Goal: Task Accomplishment & Management: Manage account settings

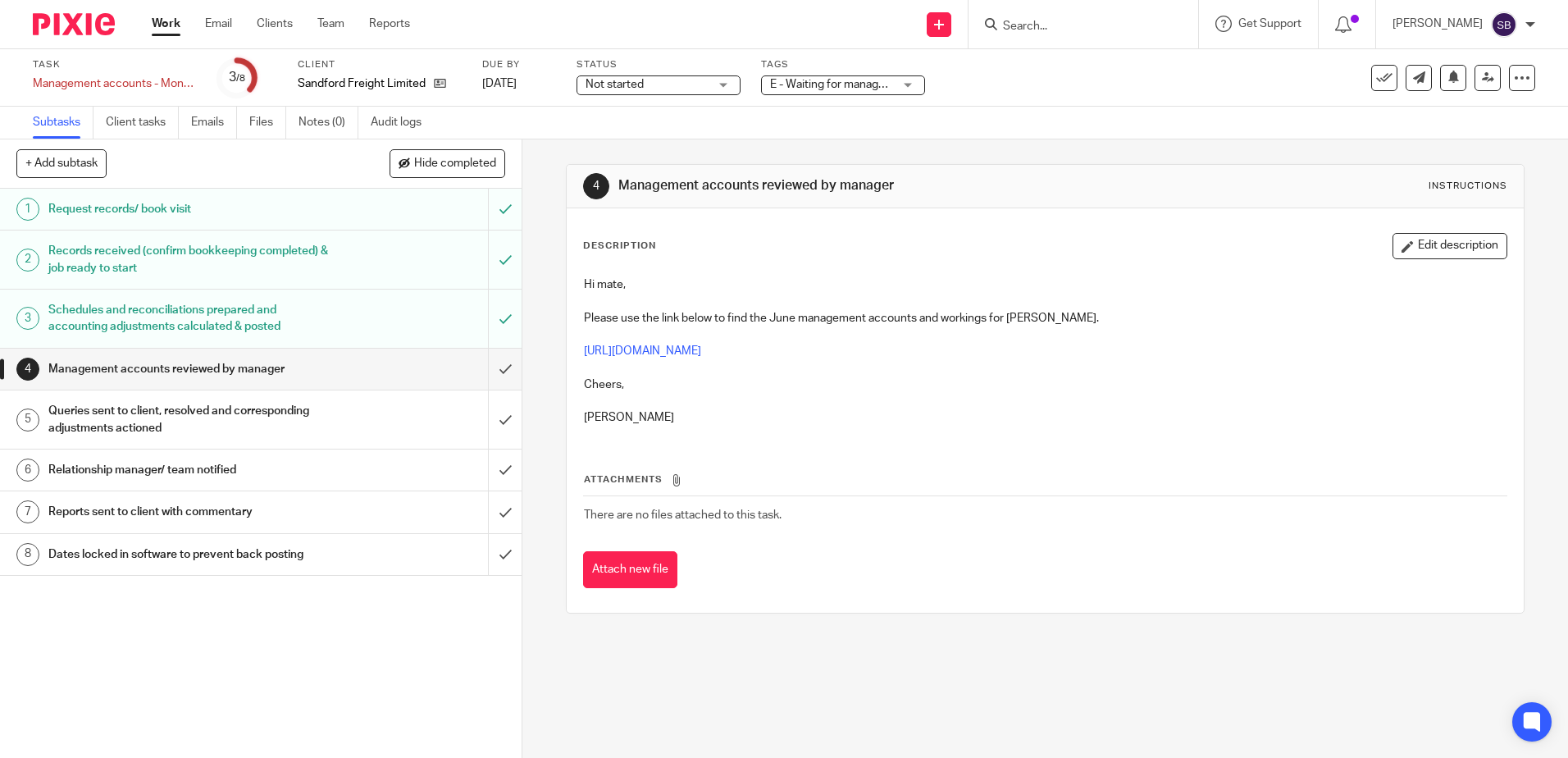
drag, startPoint x: 1450, startPoint y: 250, endPoint x: 1204, endPoint y: 281, distance: 247.9
click at [1450, 250] on button "Edit description" at bounding box center [1450, 246] width 115 height 26
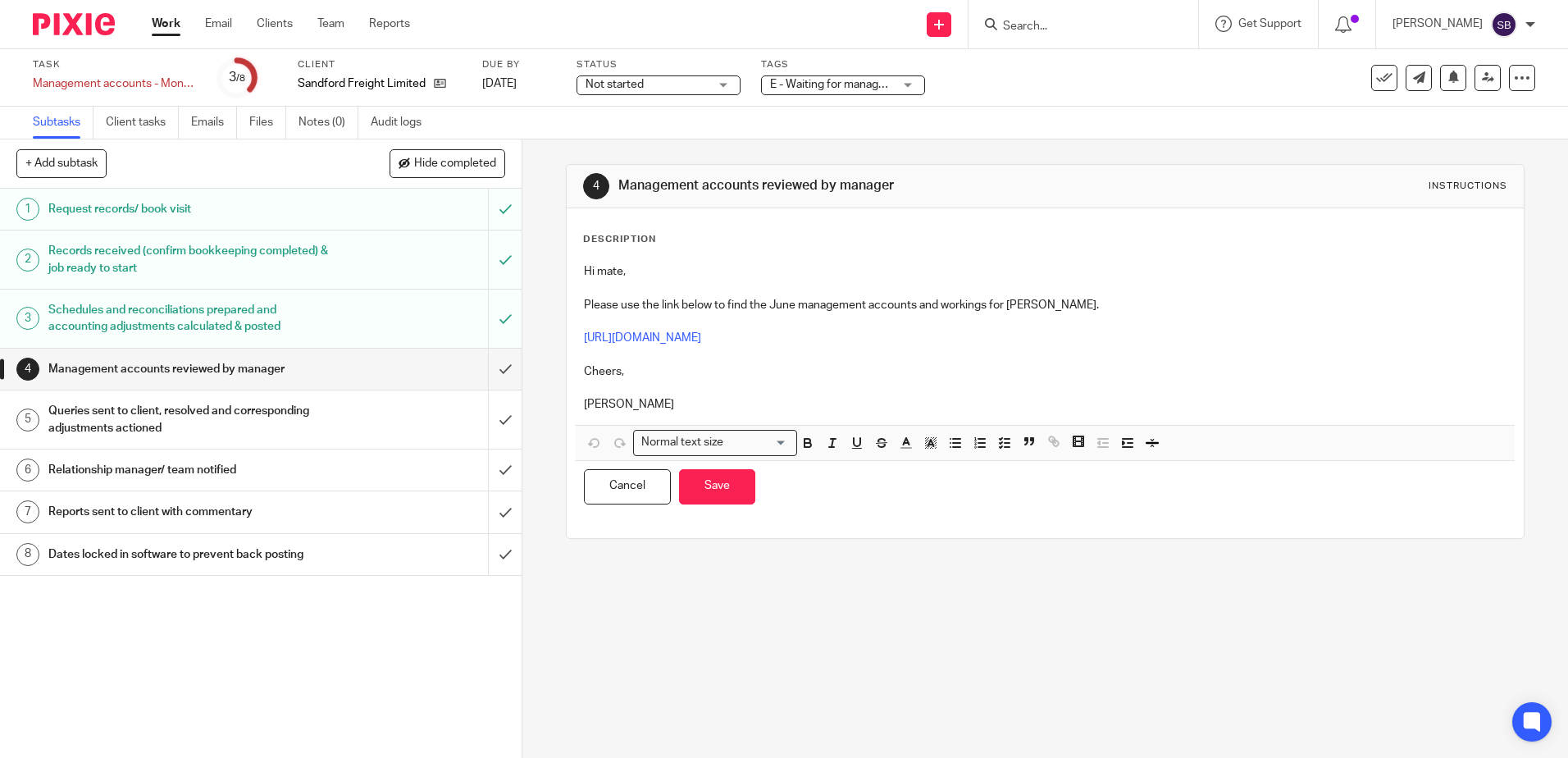
click at [744, 401] on p "[PERSON_NAME]" at bounding box center [1045, 404] width 922 height 17
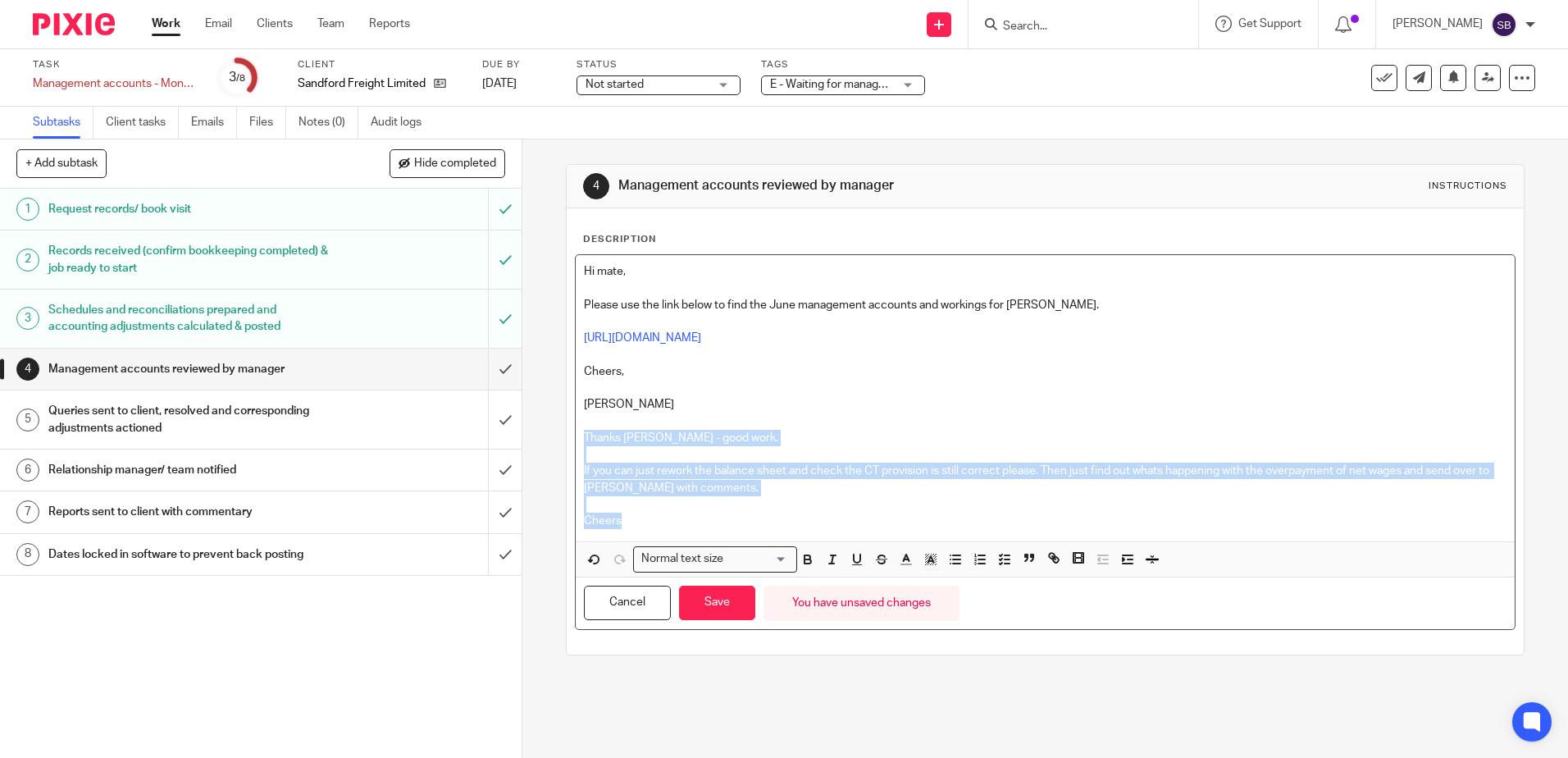
drag, startPoint x: 623, startPoint y: 522, endPoint x: 575, endPoint y: 433, distance: 101.1
click at [575, 433] on div "Hi mate, Please use the link below to find the June management accounts and wor…" at bounding box center [1044, 397] width 938 height 286
click at [806, 556] on icon "button" at bounding box center [808, 559] width 15 height 15
click at [899, 557] on icon "button" at bounding box center [906, 559] width 15 height 15
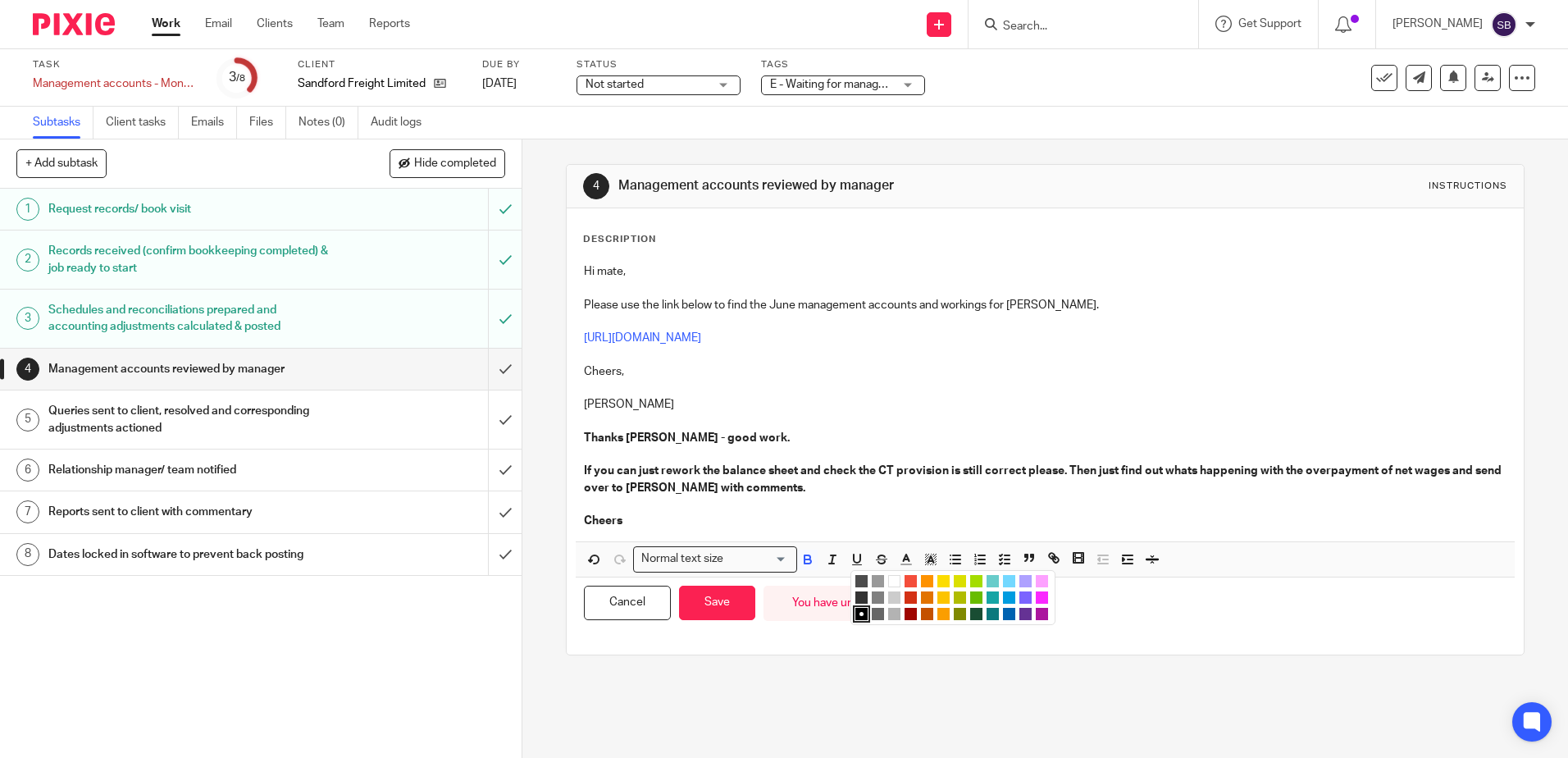
click at [1003, 596] on li "color:#009CE0" at bounding box center [1009, 597] width 13 height 13
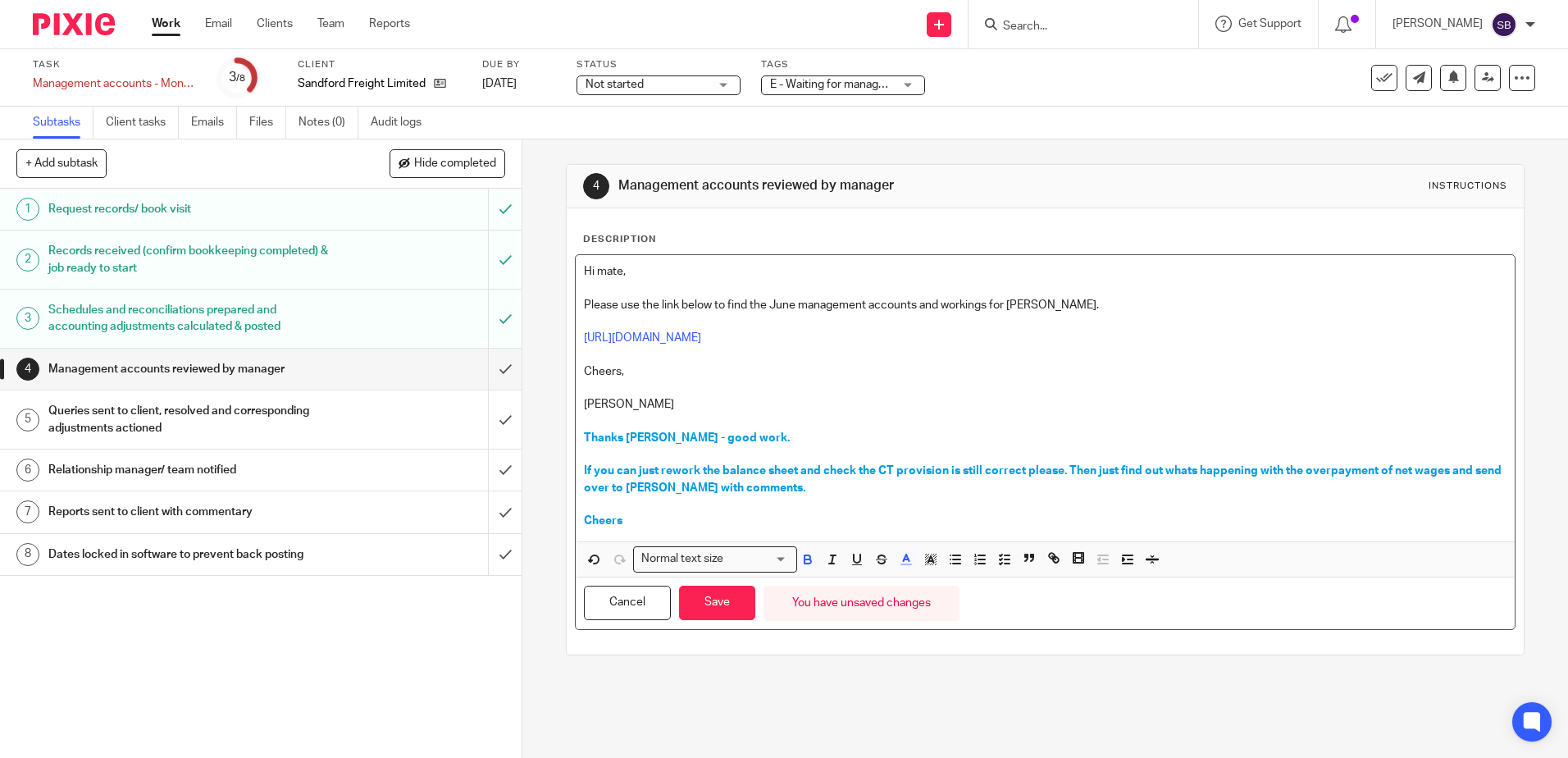
click at [1027, 419] on p at bounding box center [1045, 420] width 922 height 17
click at [711, 602] on button "Save" at bounding box center [717, 603] width 76 height 35
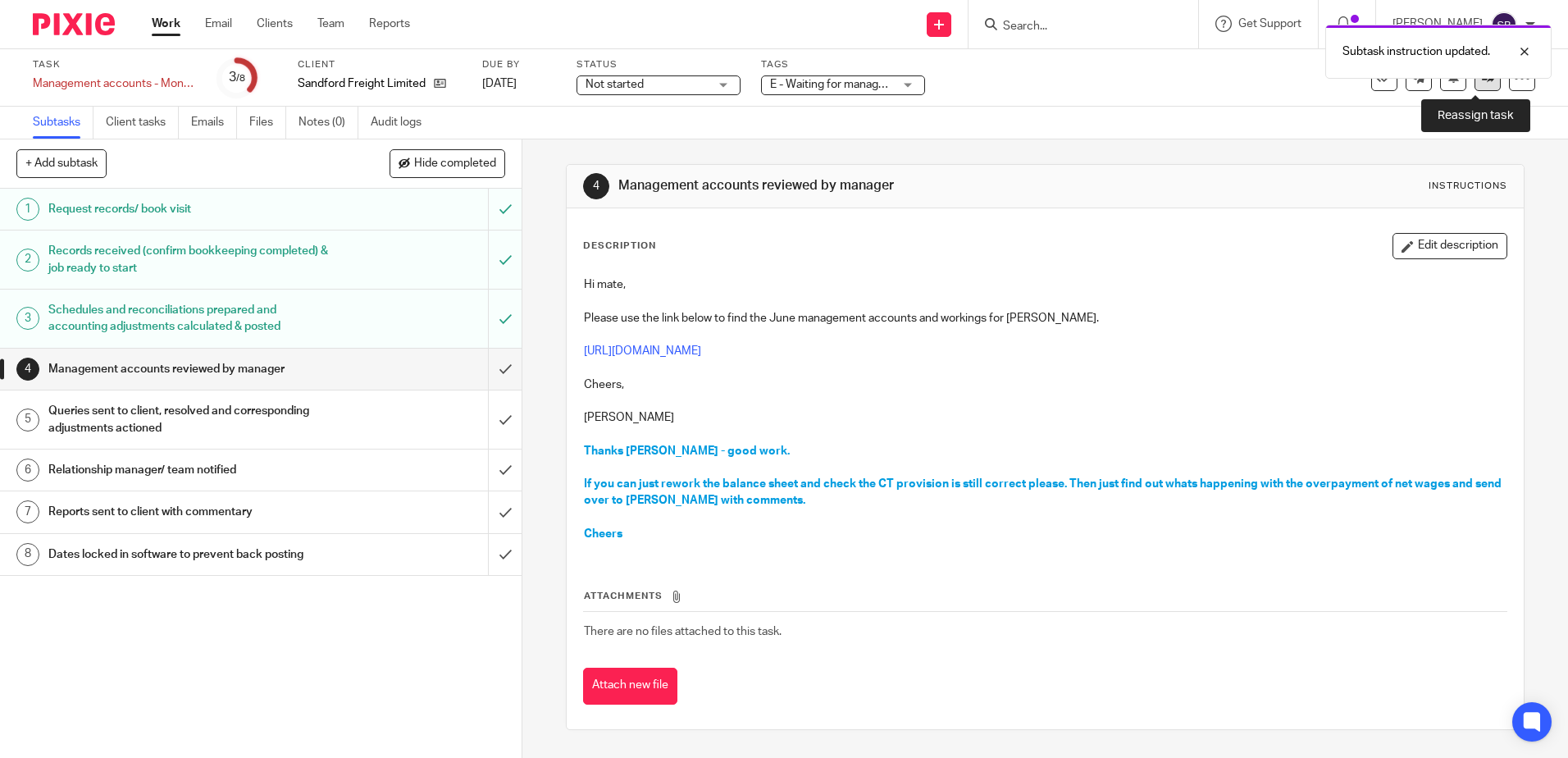
click at [1482, 79] on icon at bounding box center [1488, 77] width 13 height 13
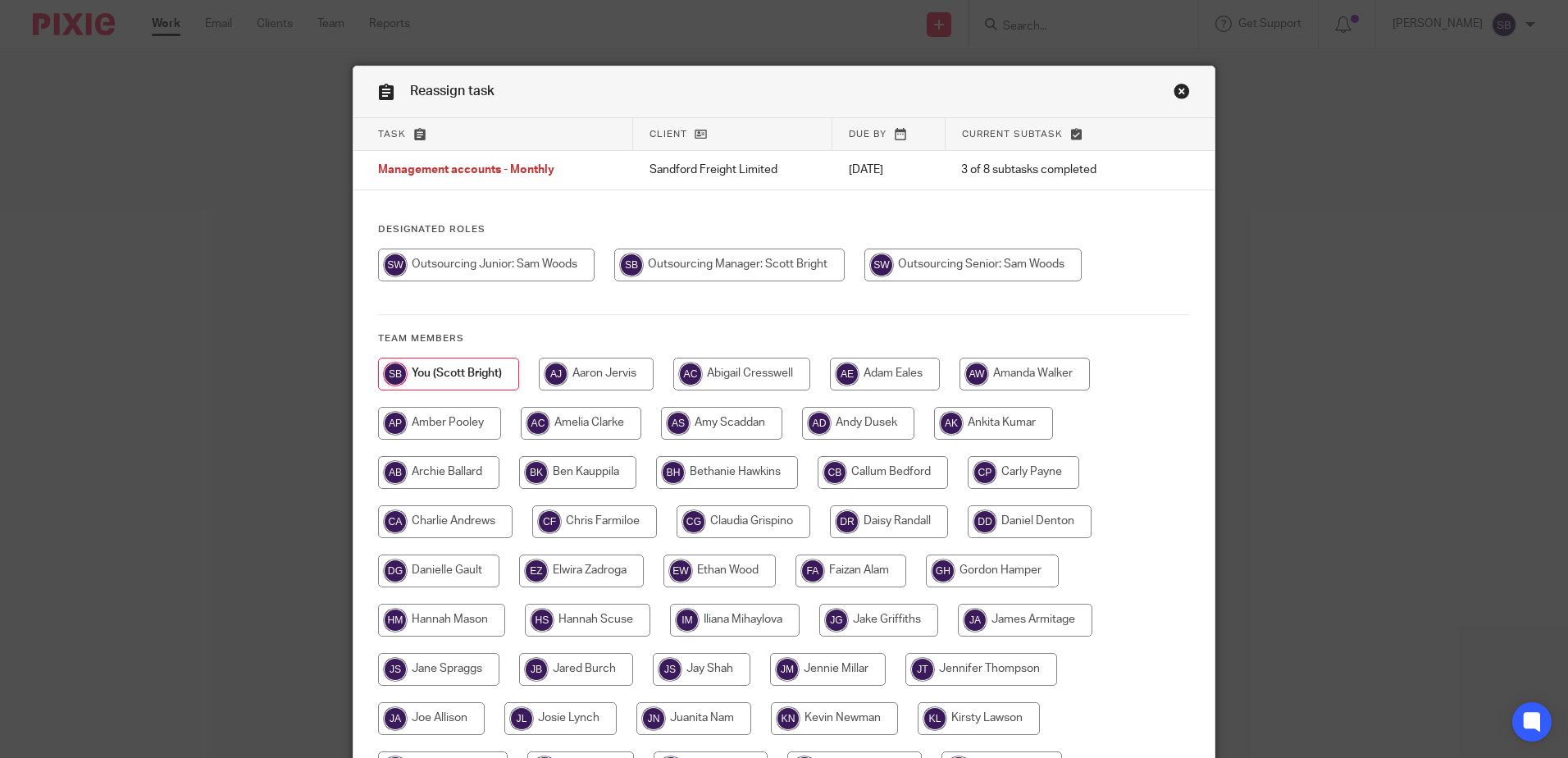
click at [938, 258] on input "radio" at bounding box center [973, 265] width 218 height 33
radio input "true"
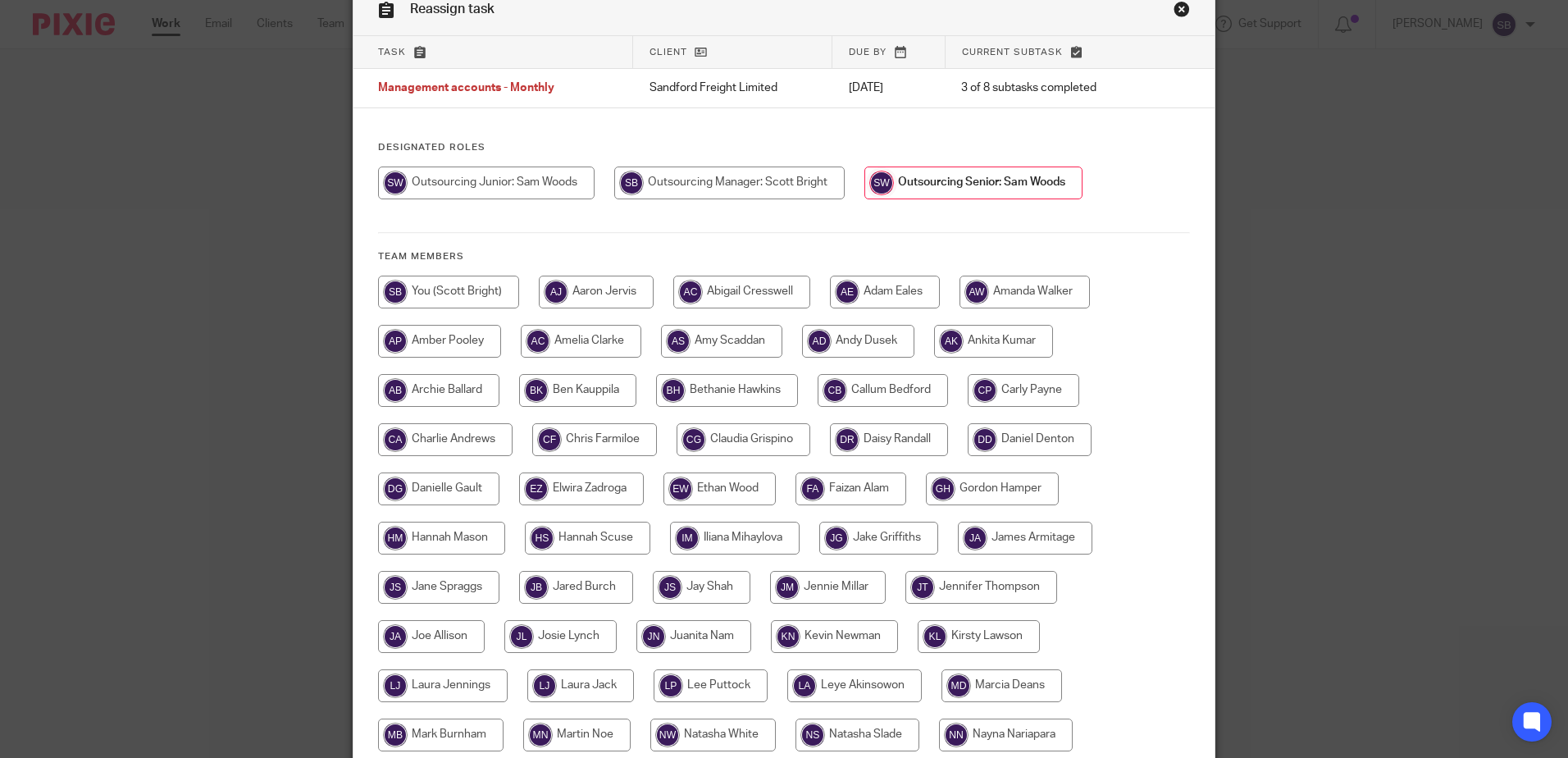
scroll to position [424, 0]
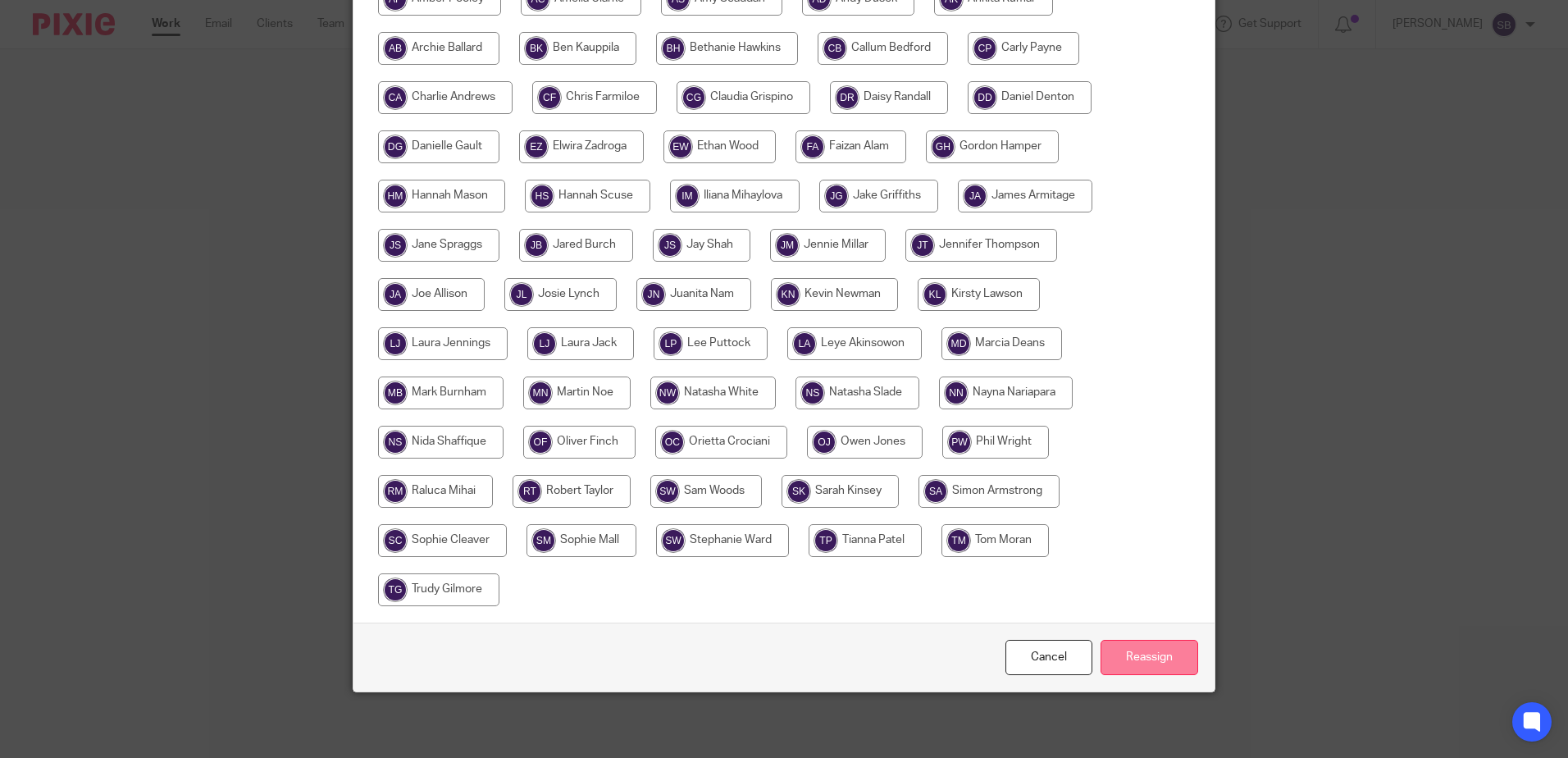
click at [1159, 661] on input "Reassign" at bounding box center [1149, 657] width 97 height 35
